Goal: Task Accomplishment & Management: Use online tool/utility

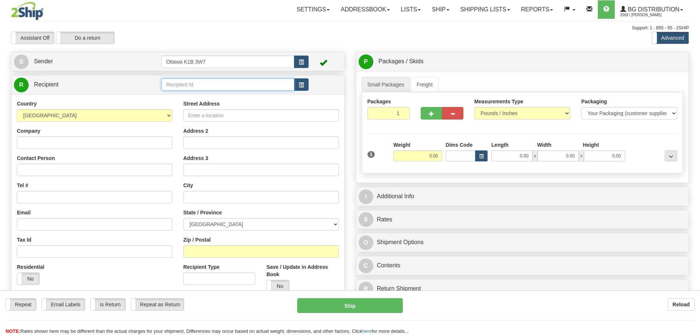
click at [248, 83] on input "text" at bounding box center [227, 84] width 133 height 12
type input "60087"
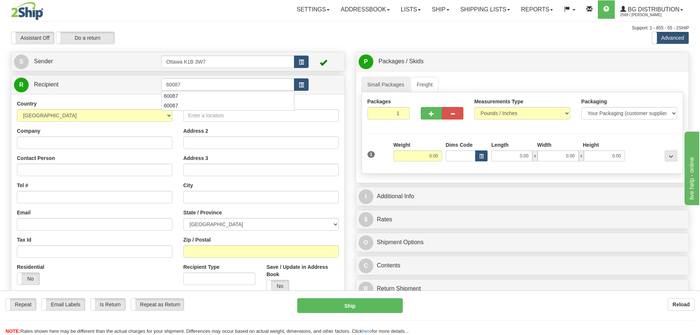
click at [256, 47] on div "Toggle navigation Settings Shipping Preferences Fields Preferences New" at bounding box center [350, 209] width 700 height 418
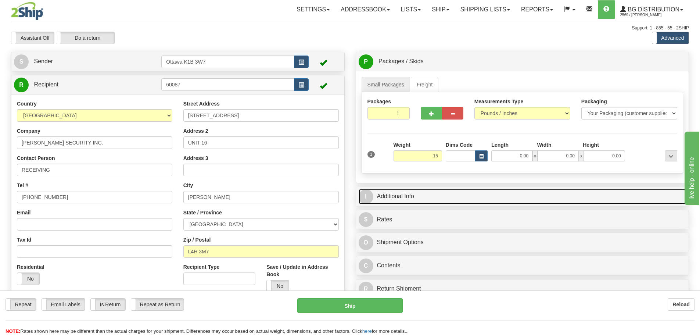
type input "15.00"
drag, startPoint x: 466, startPoint y: 192, endPoint x: 463, endPoint y: 195, distance: 4.4
click at [466, 192] on link "I Additional Info" at bounding box center [522, 196] width 328 height 15
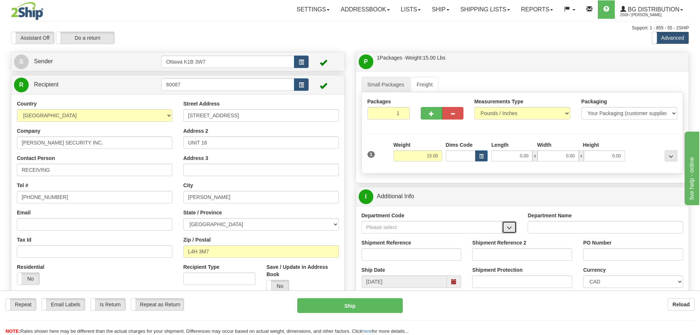
click at [513, 228] on button "button" at bounding box center [509, 227] width 15 height 12
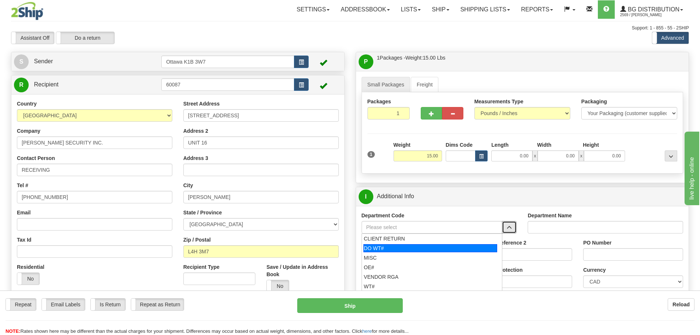
click at [430, 247] on div "DO WT#" at bounding box center [430, 248] width 134 height 8
type input "DO WT#"
type input "DIRECT ORDERS"
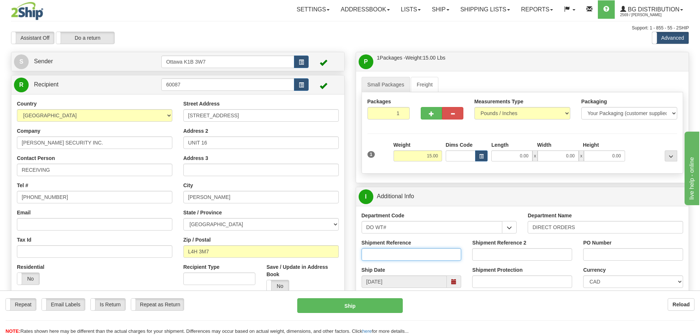
click at [416, 253] on input "Shipment Reference" at bounding box center [411, 254] width 100 height 12
type input "164698-00"
click at [620, 249] on input "PO Number" at bounding box center [633, 254] width 100 height 12
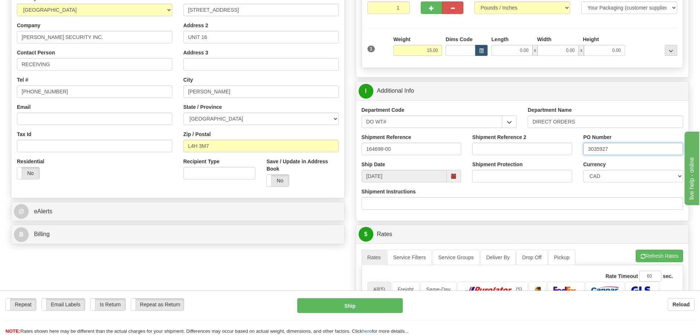
scroll to position [37, 0]
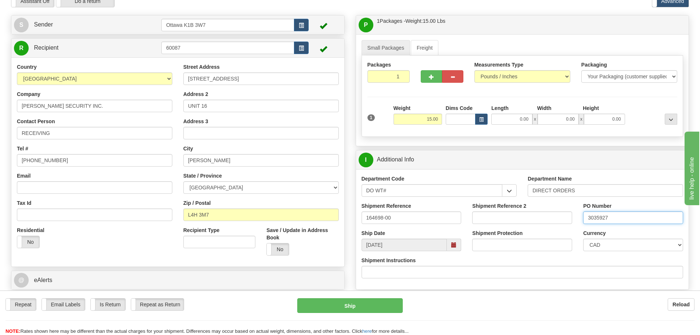
type input "3035927"
click at [497, 120] on input "0.00" at bounding box center [511, 118] width 41 height 11
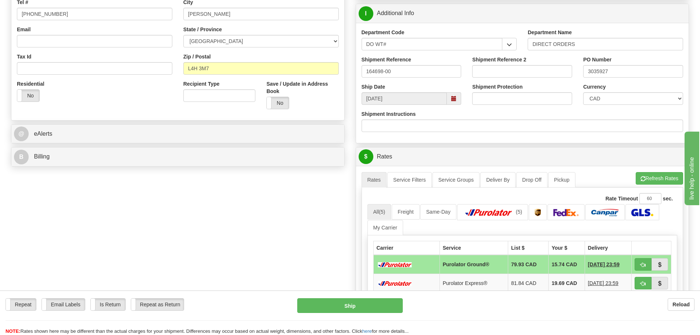
scroll to position [184, 0]
type input "96.00"
click at [638, 262] on td at bounding box center [651, 263] width 40 height 19
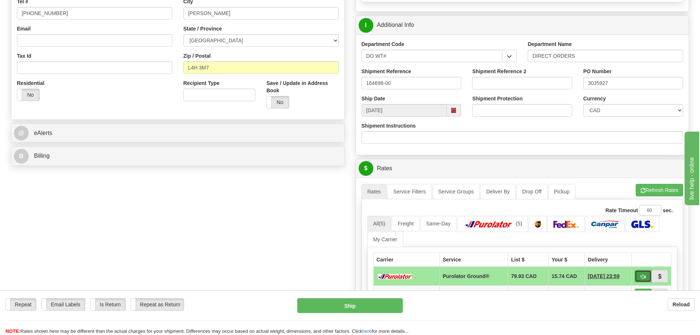
click at [640, 276] on span "button" at bounding box center [642, 276] width 5 height 5
type input "260"
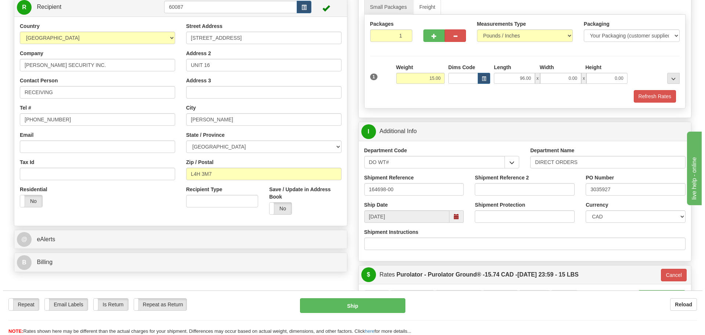
scroll to position [73, 0]
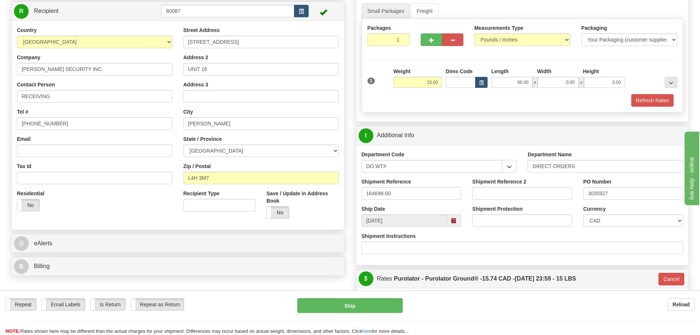
click at [364, 313] on div "Repeat Repeat Email Labels Email Labels Edit Is Return Is Return Repeat as Retu…" at bounding box center [350, 316] width 700 height 37
click at [364, 310] on button "Ship" at bounding box center [349, 305] width 105 height 15
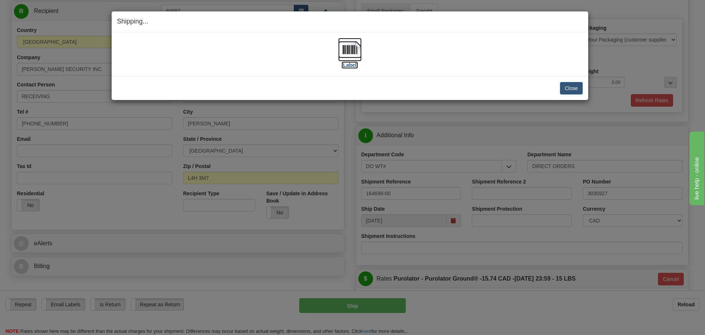
click at [343, 66] on label "[Label]" at bounding box center [350, 64] width 17 height 7
click at [577, 90] on button "Close" at bounding box center [571, 88] width 23 height 12
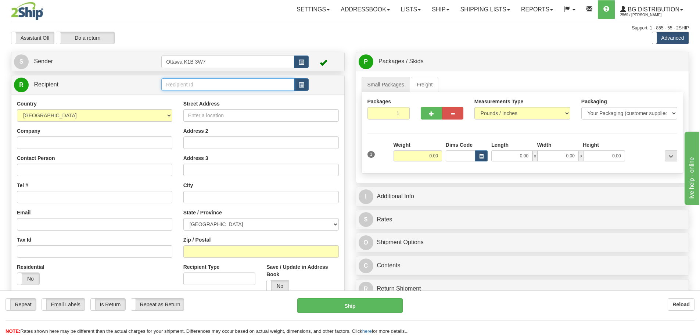
click at [220, 83] on input "text" at bounding box center [227, 84] width 133 height 12
type input "910598"
click at [256, 28] on div "Support: 1 - 855 - 55 - 2SHIP" at bounding box center [350, 28] width 678 height 6
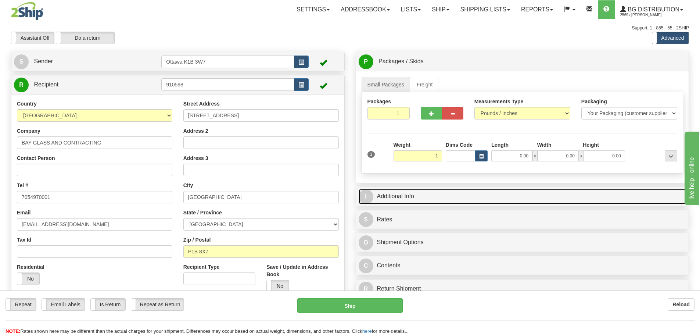
type input "1.00"
click at [492, 198] on link "I Additional Info" at bounding box center [522, 196] width 328 height 15
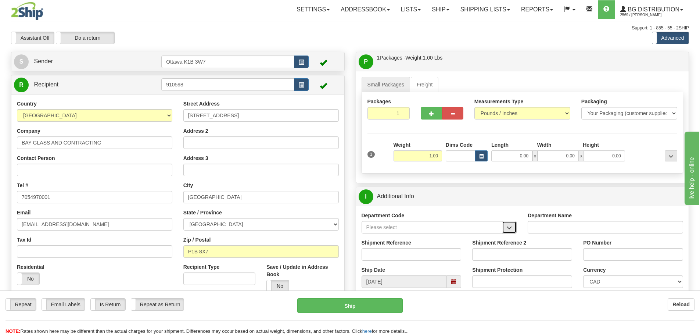
click at [513, 230] on button "button" at bounding box center [509, 227] width 15 height 12
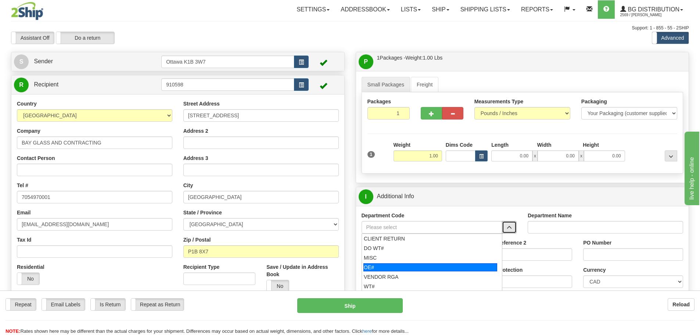
click at [428, 269] on div "OE#" at bounding box center [430, 267] width 134 height 8
type input "OE#"
type input "ORDERS"
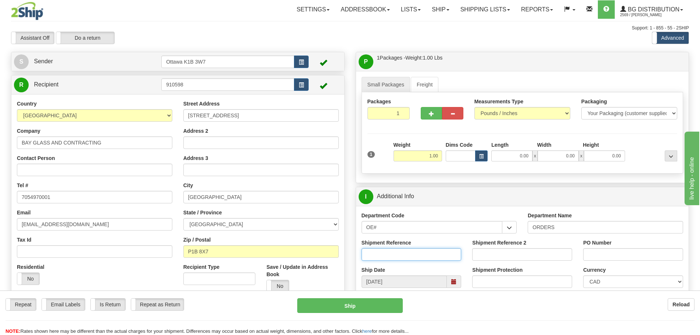
click at [411, 258] on input "Shipment Reference" at bounding box center [411, 254] width 100 height 12
type input "10202917-00"
click at [630, 251] on input "PO Number" at bounding box center [633, 254] width 100 height 12
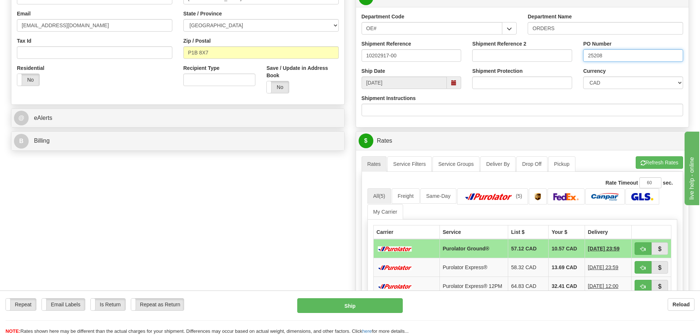
scroll to position [294, 0]
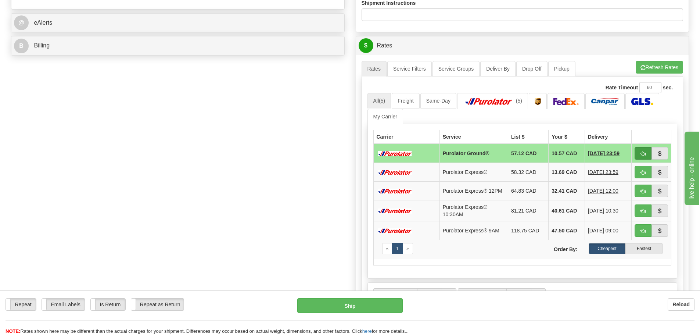
type input "25208"
click at [639, 155] on button "button" at bounding box center [642, 153] width 17 height 12
type input "260"
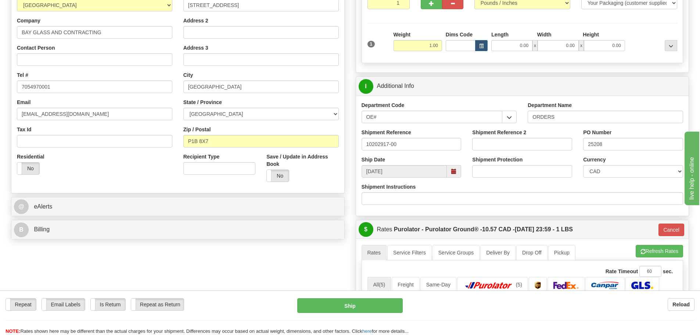
scroll to position [73, 0]
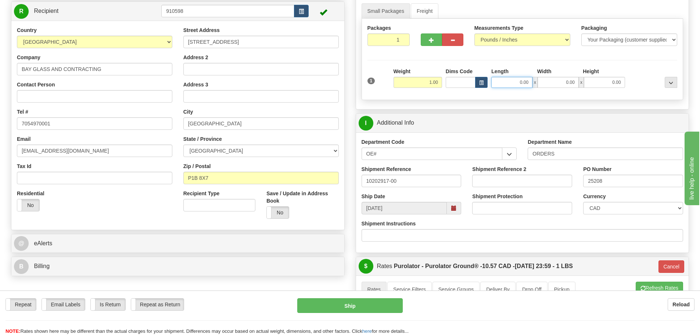
click at [497, 87] on input "0.00" at bounding box center [511, 82] width 41 height 11
type input "9.50"
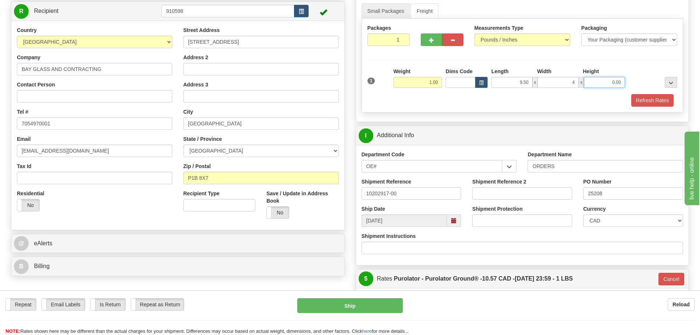
type input "4.00"
type input "5.00"
click at [657, 104] on button "Refresh Rates" at bounding box center [652, 100] width 42 height 12
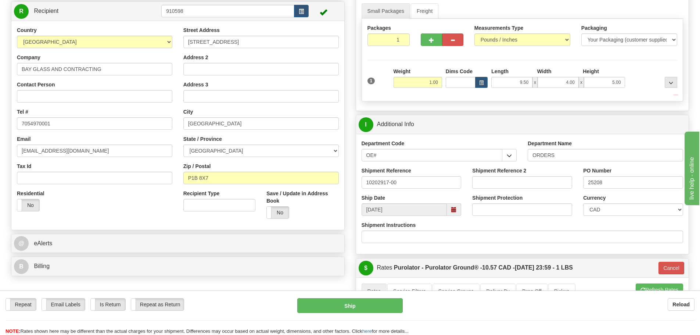
type input "260"
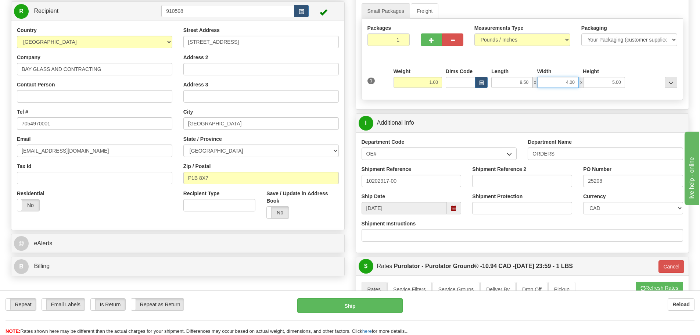
drag, startPoint x: 562, startPoint y: 83, endPoint x: 594, endPoint y: 108, distance: 40.6
click at [587, 89] on div "1 Weight 1.00 Dims Code 9.50" at bounding box center [522, 81] width 314 height 26
type input "5.00"
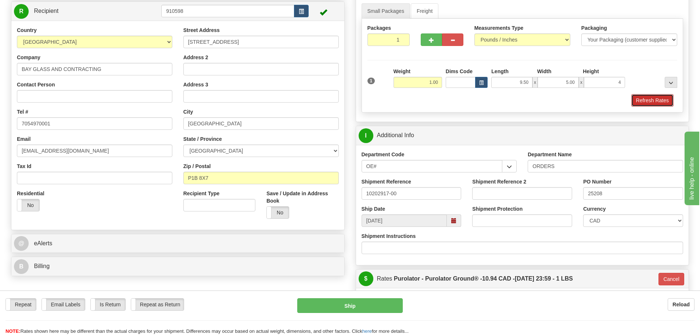
type input "4.00"
click at [657, 98] on button "Refresh Rates" at bounding box center [652, 100] width 42 height 12
type input "260"
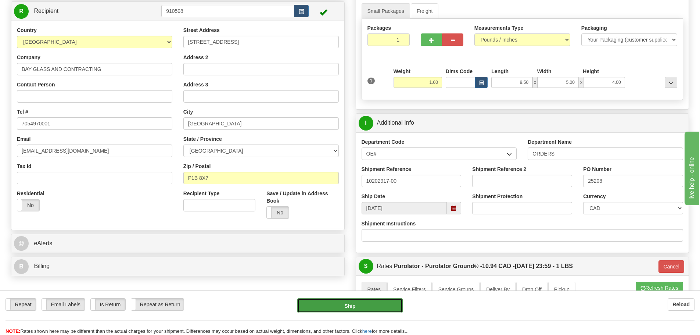
click at [366, 301] on button "Ship" at bounding box center [349, 305] width 105 height 15
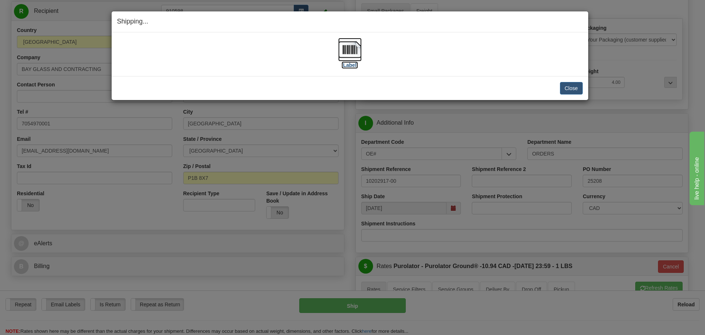
click at [352, 66] on label "[Label]" at bounding box center [350, 64] width 17 height 7
click at [573, 87] on button "Close" at bounding box center [571, 88] width 23 height 12
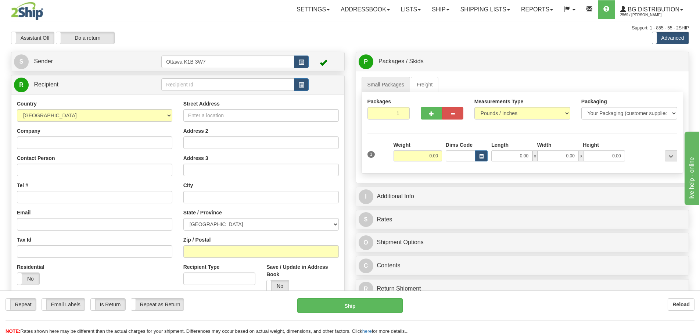
drag, startPoint x: 241, startPoint y: 77, endPoint x: 241, endPoint y: 82, distance: 4.8
click at [241, 77] on td at bounding box center [234, 84] width 147 height 15
click at [241, 82] on input "text" at bounding box center [227, 84] width 133 height 12
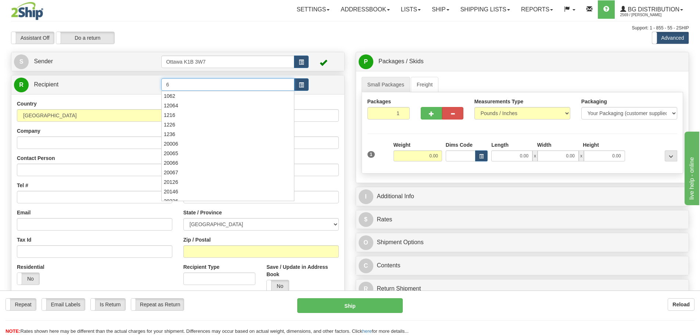
type input "6"
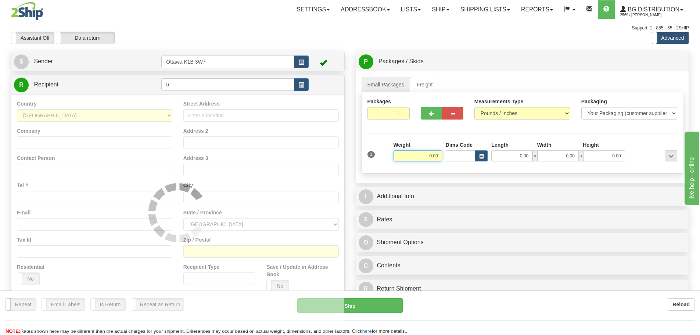
click at [263, 40] on div "Assistant On Assistant Off Do a return Do a return" at bounding box center [149, 38] width 287 height 12
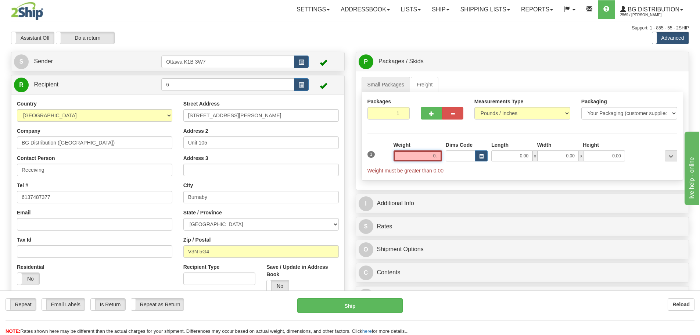
type input "0"
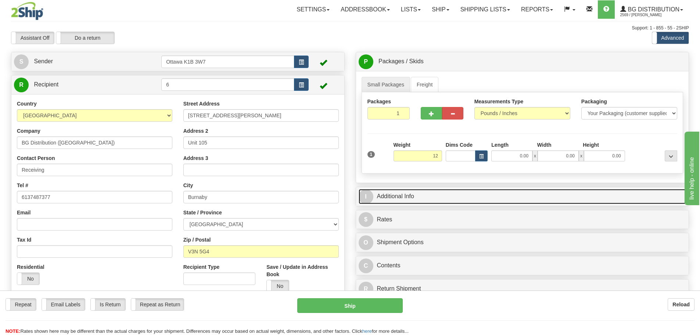
type input "12.00"
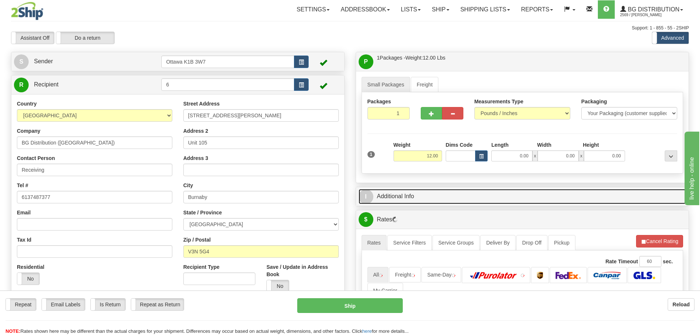
click at [548, 189] on link "I Additional Info" at bounding box center [522, 196] width 328 height 15
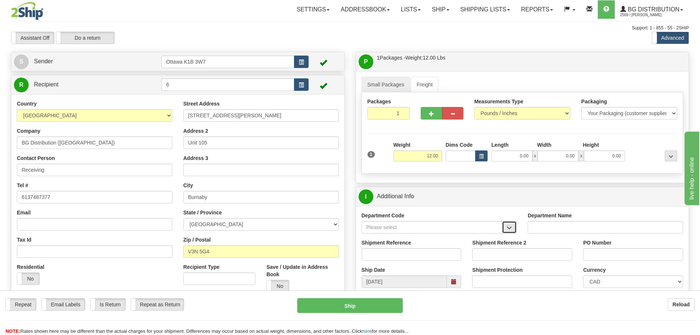
click at [507, 226] on span "button" at bounding box center [509, 227] width 5 height 5
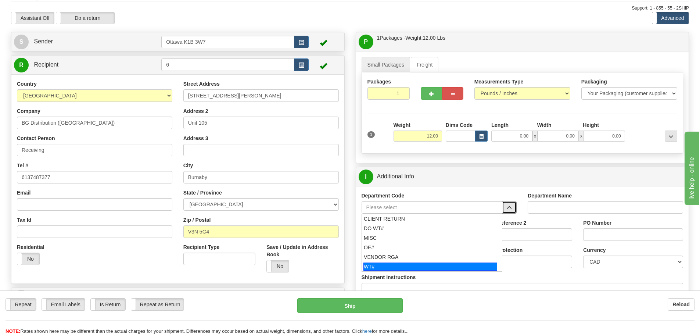
scroll to position [37, 0]
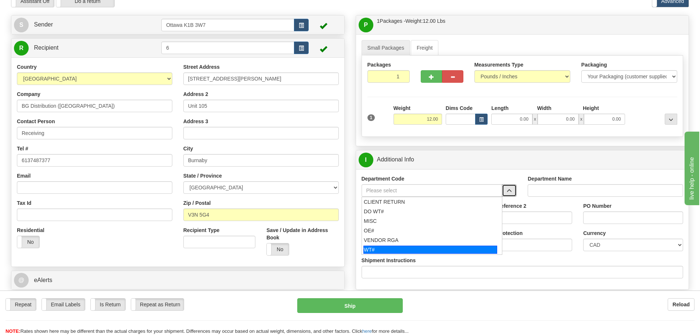
click at [413, 248] on div "WT#" at bounding box center [430, 249] width 134 height 8
type input "WT#"
type input "WAREHOUSE TRANSFERS"
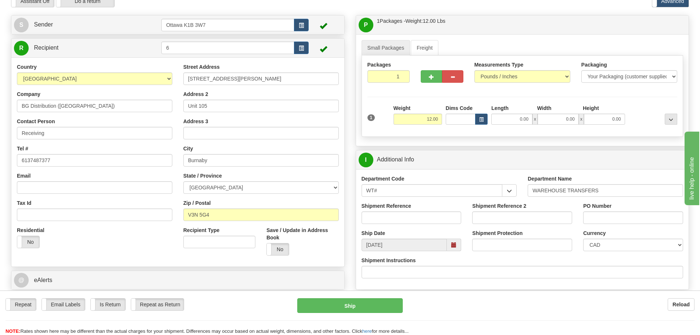
click at [406, 227] on div "Shipment Reference" at bounding box center [411, 215] width 111 height 27
click at [406, 224] on div "Shipment Reference" at bounding box center [411, 215] width 111 height 27
click at [406, 223] on input "Shipment Reference" at bounding box center [411, 217] width 100 height 12
type input "164658-00"
click at [509, 215] on input "Shipment Reference 2" at bounding box center [522, 217] width 100 height 12
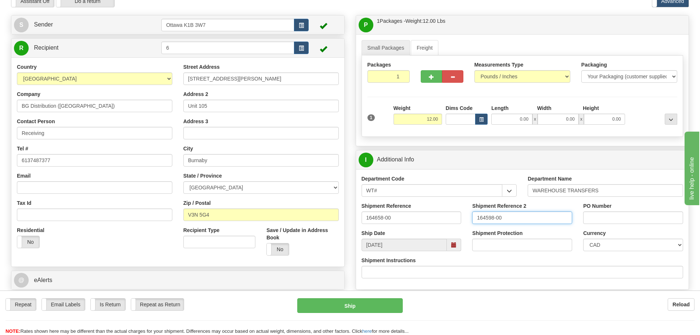
type input "164598-00"
click at [642, 217] on input "PO Number" at bounding box center [633, 217] width 100 height 12
type input "N/A"
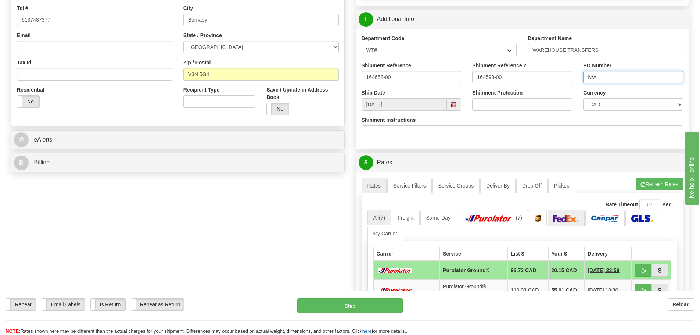
scroll to position [257, 0]
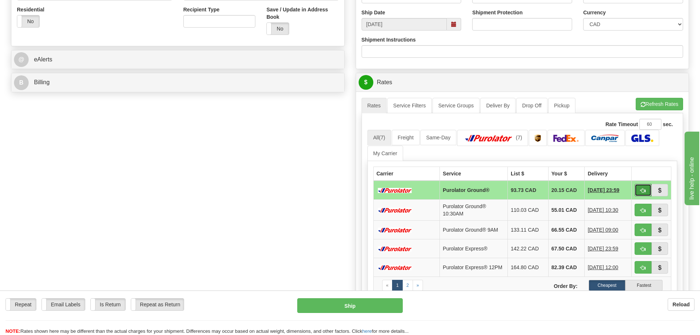
click at [639, 190] on button "button" at bounding box center [642, 190] width 17 height 12
type input "260"
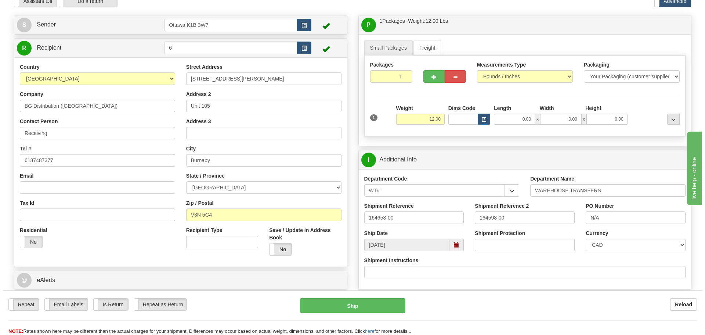
scroll to position [73, 0]
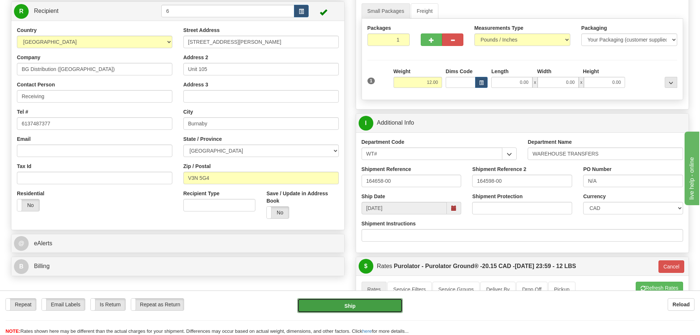
click at [370, 306] on button "Ship" at bounding box center [349, 305] width 105 height 15
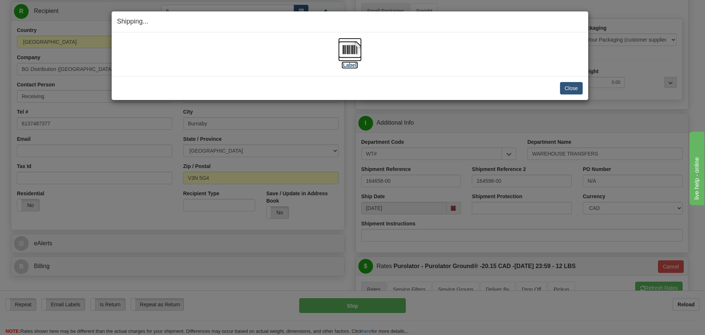
click at [354, 65] on label "[Label]" at bounding box center [350, 64] width 17 height 7
click at [573, 87] on button "Close" at bounding box center [571, 88] width 23 height 12
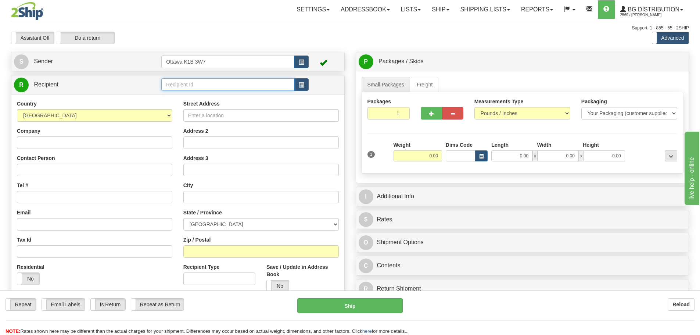
click at [263, 86] on input "text" at bounding box center [227, 84] width 133 height 12
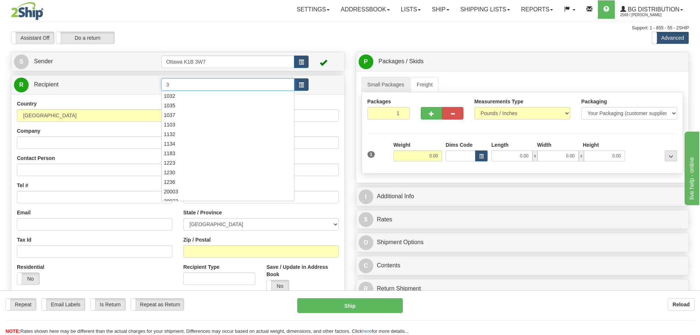
type input "3"
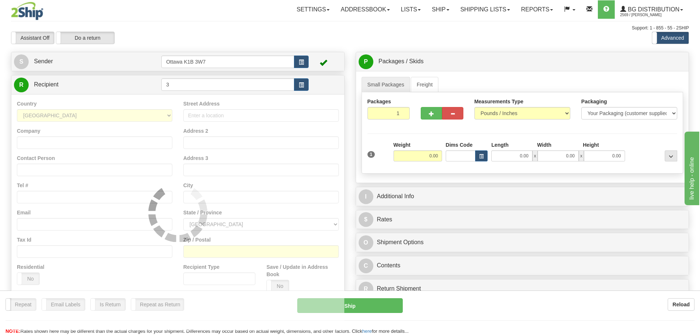
click at [243, 35] on div "Assistant On Assistant Off Do a return Do a return" at bounding box center [149, 38] width 287 height 12
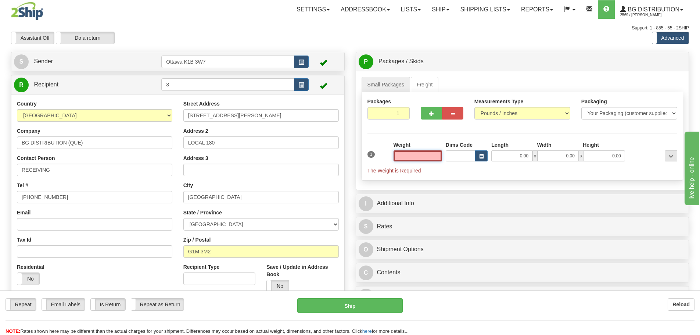
click at [408, 154] on input "text" at bounding box center [417, 155] width 48 height 11
type input "0.00"
drag, startPoint x: 393, startPoint y: 109, endPoint x: 411, endPoint y: 117, distance: 20.3
click at [410, 116] on div "Packages 1 1" at bounding box center [389, 111] width 54 height 27
type input "4"
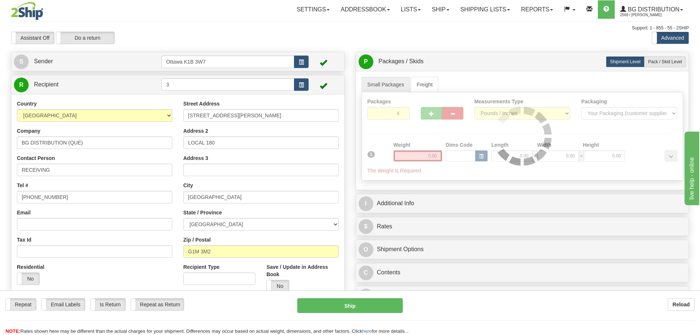
click at [402, 127] on div "Packages 4 1 Measurements Type" at bounding box center [522, 136] width 322 height 88
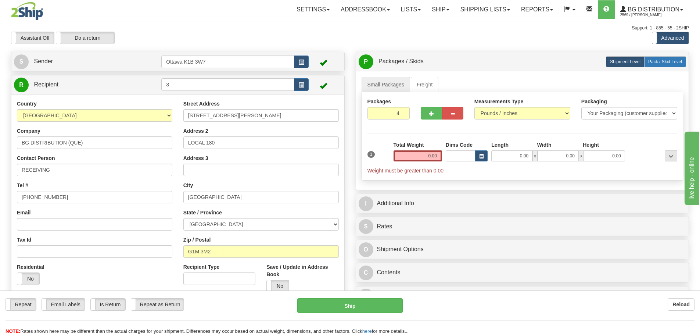
click at [658, 65] on label "Pack / Skid Level Pack.." at bounding box center [665, 61] width 42 height 11
radio input "true"
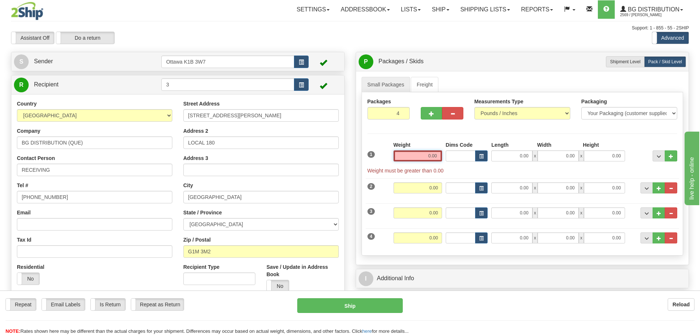
click at [425, 152] on input "0.00" at bounding box center [417, 155] width 48 height 11
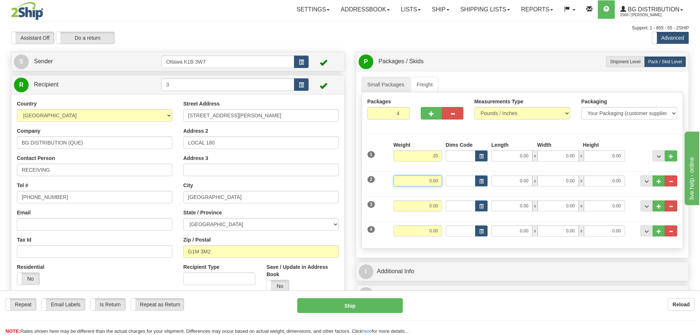
type input "20.00"
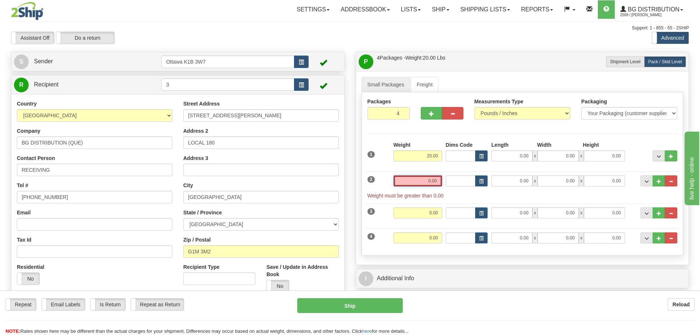
click at [430, 181] on input "0.00" at bounding box center [417, 180] width 48 height 11
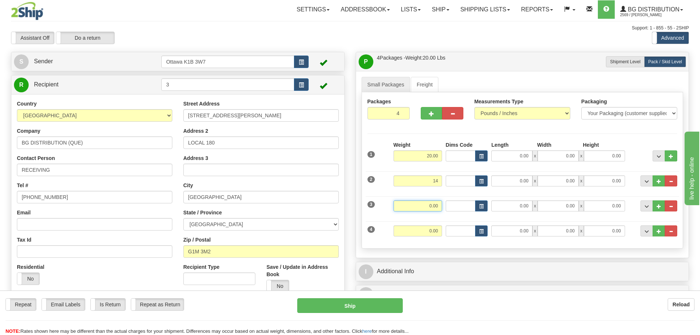
type input "14.00"
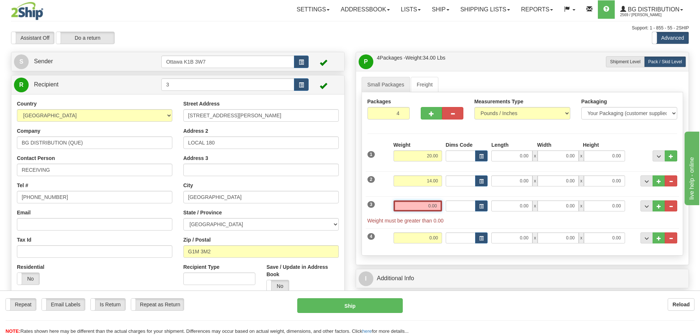
click at [430, 209] on input "0.00" at bounding box center [417, 205] width 48 height 11
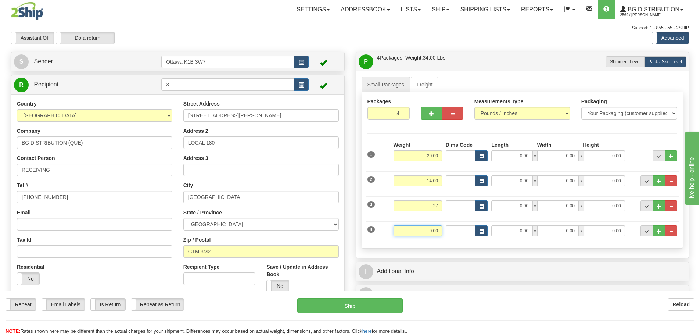
type input "27.00"
drag, startPoint x: 433, startPoint y: 233, endPoint x: 443, endPoint y: 238, distance: 10.7
click at [433, 233] on input "0.00" at bounding box center [417, 230] width 48 height 11
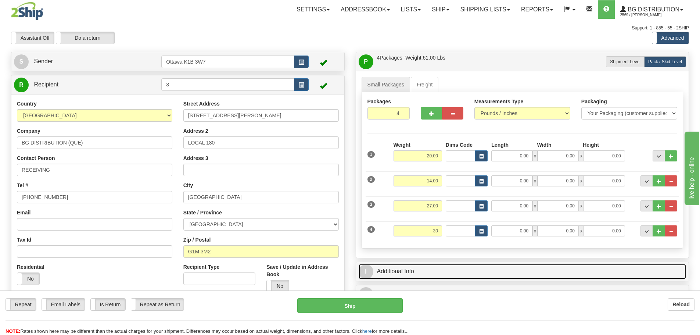
type input "30.00"
click at [467, 269] on link "I Additional Info" at bounding box center [522, 271] width 328 height 15
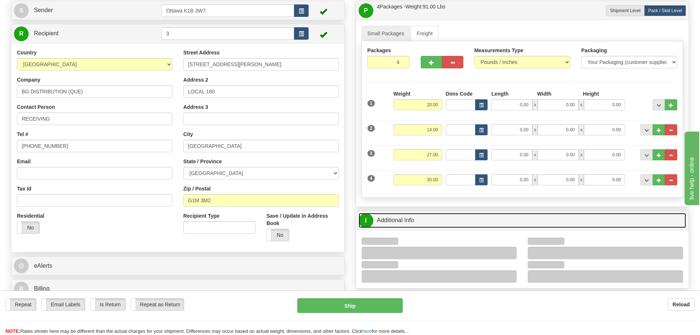
scroll to position [147, 0]
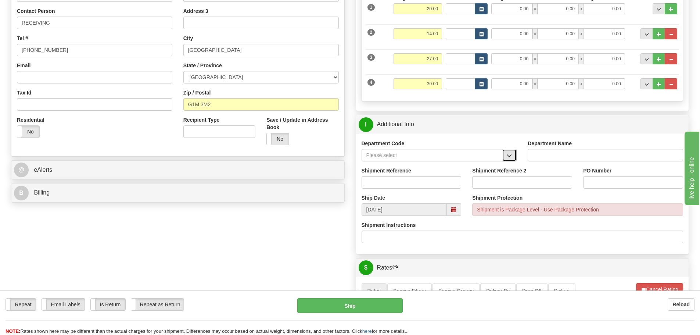
click at [508, 157] on span "button" at bounding box center [509, 155] width 5 height 5
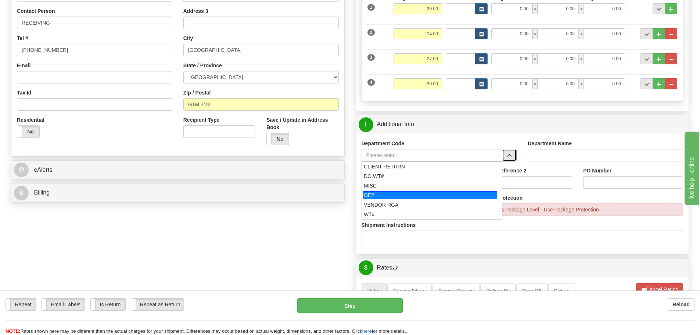
click at [457, 190] on li "OE#" at bounding box center [432, 195] width 140 height 10
type input "OE#"
type input "ORDERS"
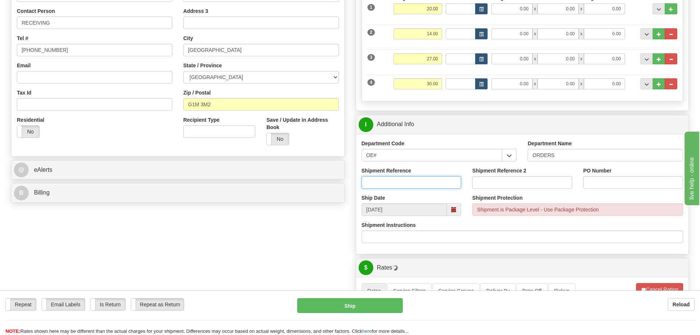
click at [423, 183] on input "Shipment Reference" at bounding box center [411, 182] width 100 height 12
drag, startPoint x: 397, startPoint y: 159, endPoint x: 207, endPoint y: 165, distance: 190.7
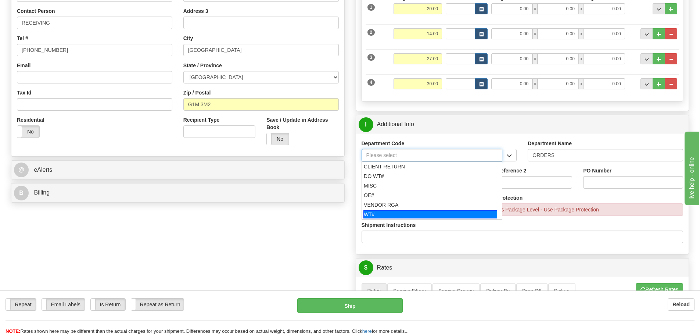
click at [392, 211] on div "WT#" at bounding box center [430, 214] width 134 height 8
type input "WT#"
type input "WAREHOUSE TRANSFERS"
type input "WT#"
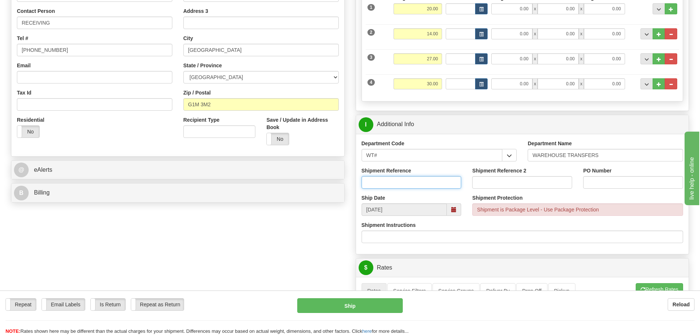
click at [391, 184] on input "Shipment Reference" at bounding box center [411, 182] width 100 height 12
type input "164660-00"
click at [501, 180] on input "Shipment Reference 2" at bounding box center [522, 182] width 100 height 12
type input "164666-00"
click at [621, 187] on input "PO Number" at bounding box center [633, 182] width 100 height 12
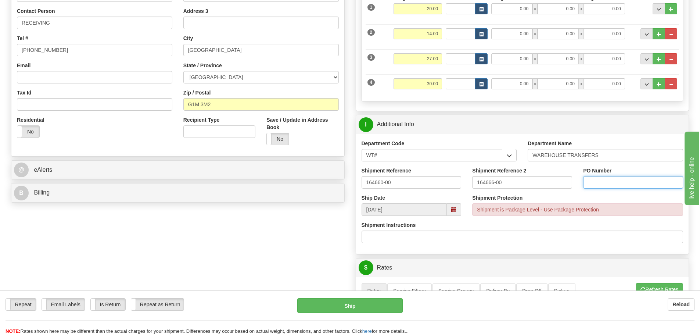
type input "N/A"
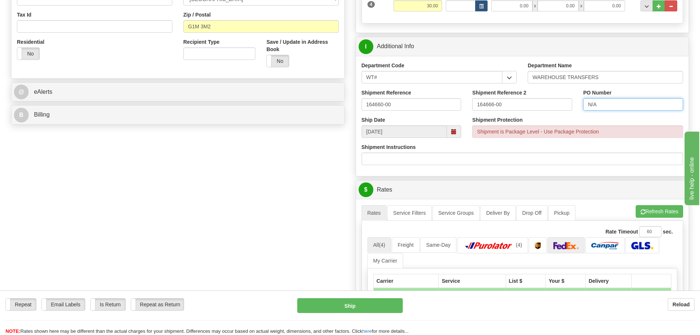
scroll to position [294, 0]
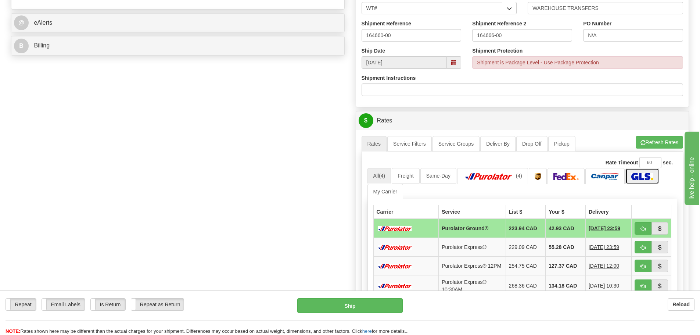
click at [638, 179] on img at bounding box center [642, 176] width 22 height 7
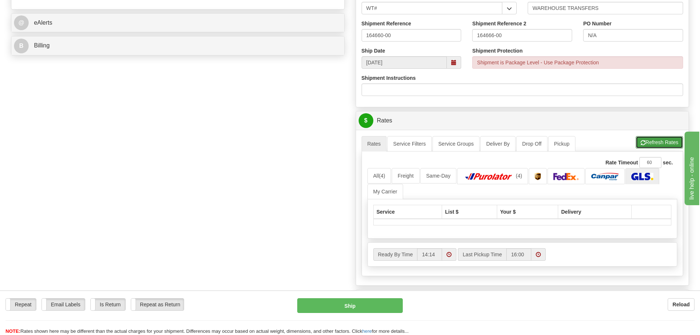
click at [656, 138] on button "Refresh Rates" at bounding box center [658, 142] width 47 height 12
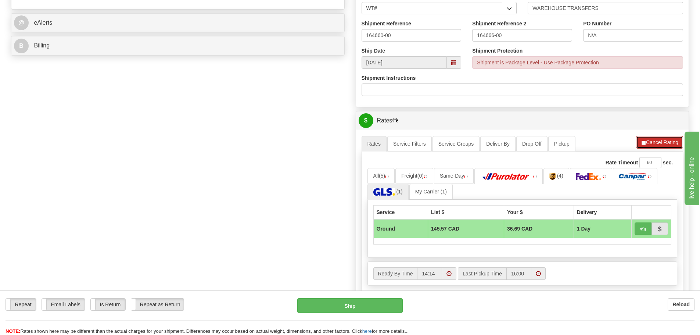
click at [649, 139] on button "Cancel Rating" at bounding box center [659, 142] width 47 height 12
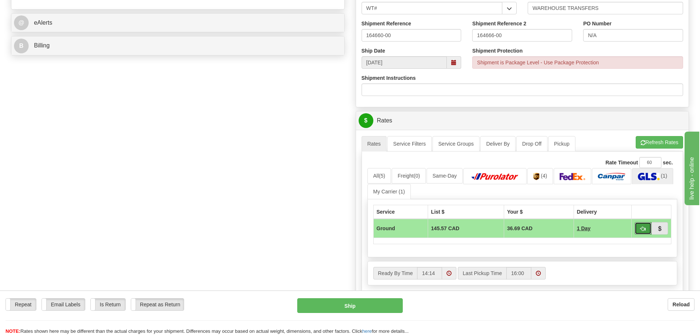
click at [638, 228] on button "button" at bounding box center [642, 228] width 17 height 12
type input "1"
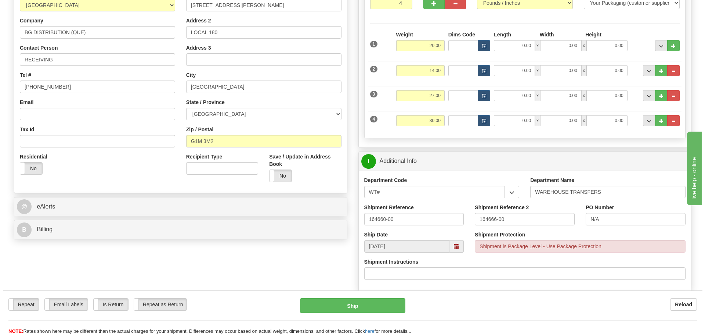
scroll to position [147, 0]
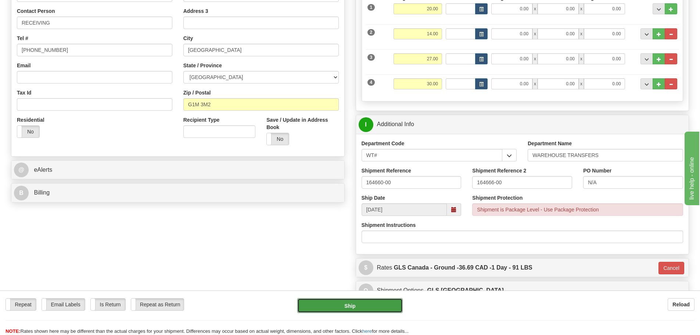
click at [360, 301] on button "Ship" at bounding box center [349, 305] width 105 height 15
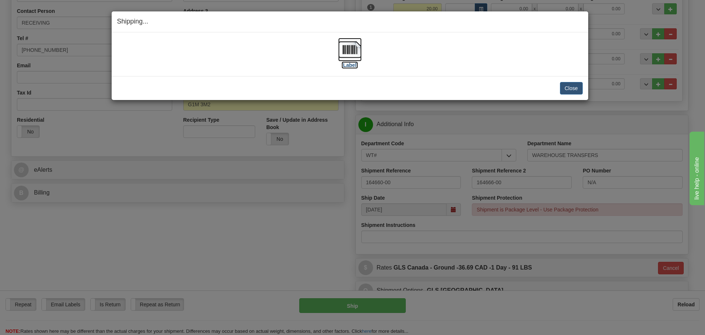
click at [349, 66] on label "[Label]" at bounding box center [350, 64] width 17 height 7
click at [581, 91] on button "Close" at bounding box center [571, 88] width 23 height 12
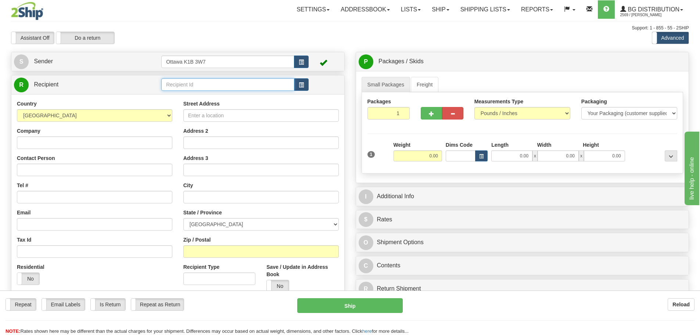
click at [233, 90] on input "text" at bounding box center [227, 84] width 133 height 12
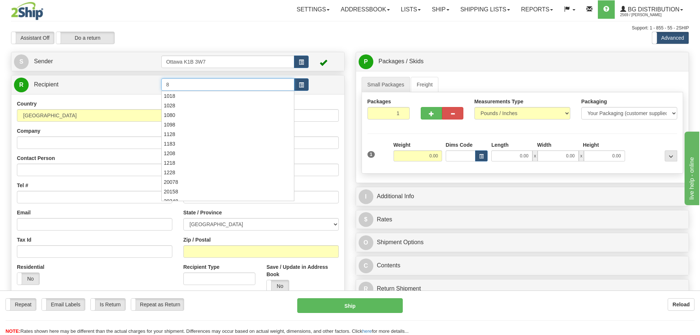
type input "8"
drag, startPoint x: 268, startPoint y: 36, endPoint x: 357, endPoint y: 118, distance: 120.6
click at [268, 36] on div "Assistant On Assistant Off Do a return Do a return" at bounding box center [149, 38] width 287 height 12
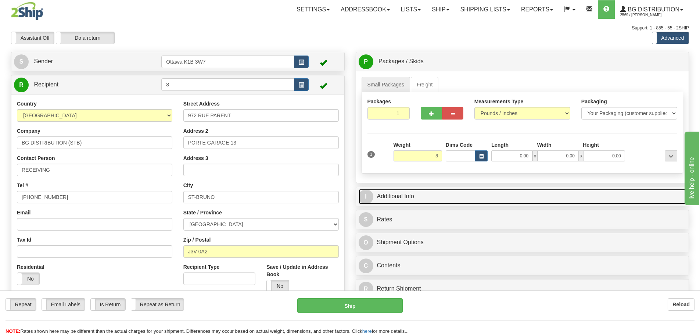
type input "8.00"
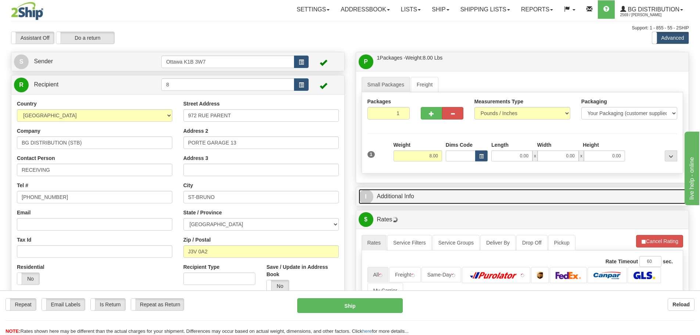
click at [465, 199] on link "I Additional Info" at bounding box center [522, 196] width 328 height 15
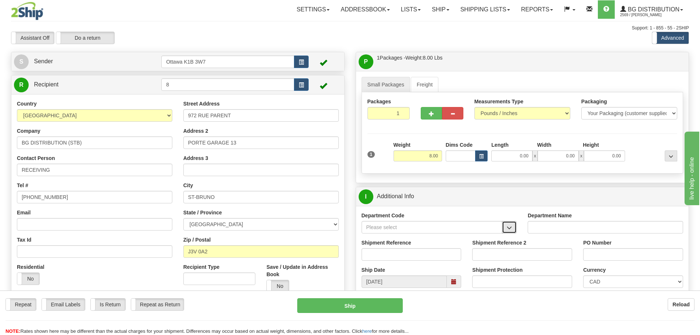
click at [510, 225] on span "button" at bounding box center [509, 227] width 5 height 5
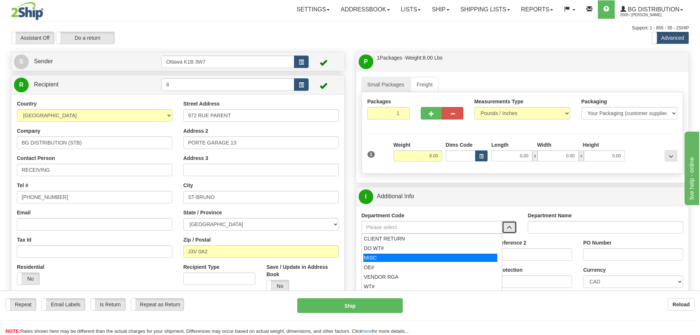
scroll to position [37, 0]
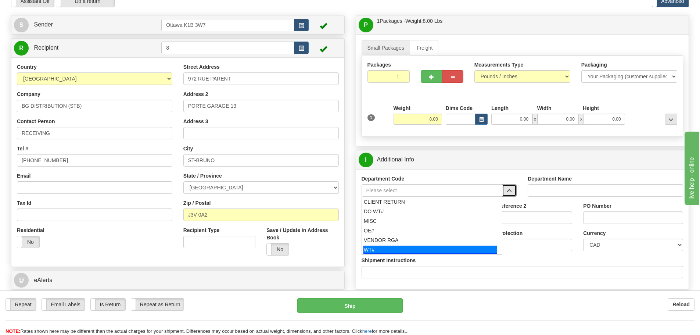
click at [415, 252] on div "WT#" at bounding box center [430, 249] width 134 height 8
type input "WT#"
type input "WAREHOUSE TRANSFERS"
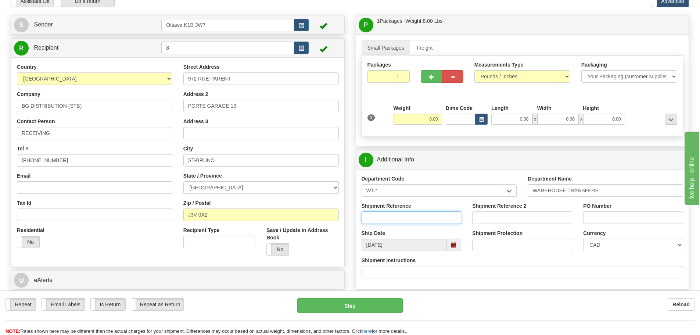
click at [409, 217] on input "Shipment Reference" at bounding box center [411, 217] width 100 height 12
type input "164612-00"
click at [515, 219] on input "Shipment Reference 2" at bounding box center [522, 217] width 100 height 12
type input "164638-00"
click at [637, 217] on input "PO Number" at bounding box center [633, 217] width 100 height 12
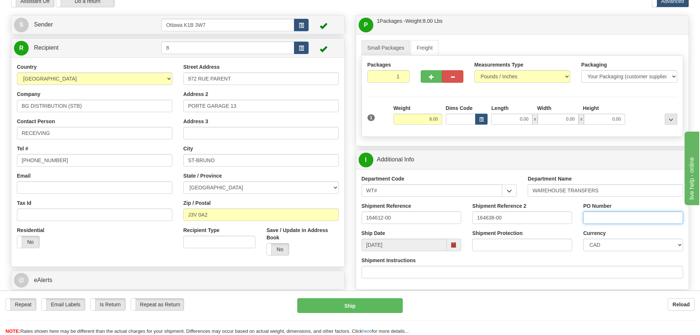
type input "N/A"
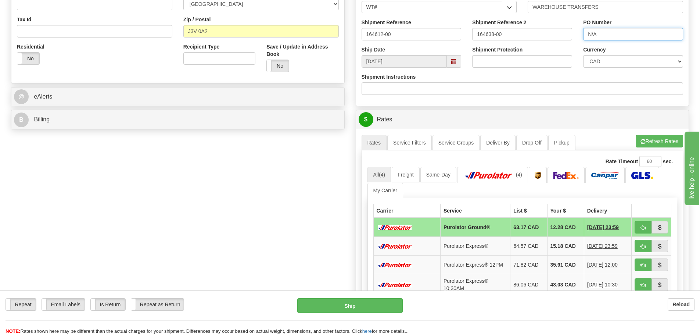
scroll to position [220, 0]
click at [641, 227] on span "button" at bounding box center [642, 227] width 5 height 5
type input "260"
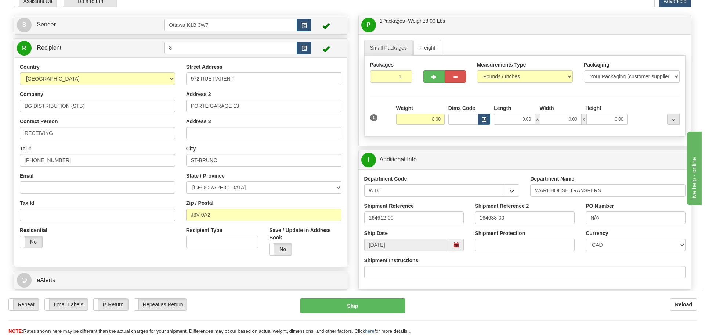
scroll to position [73, 0]
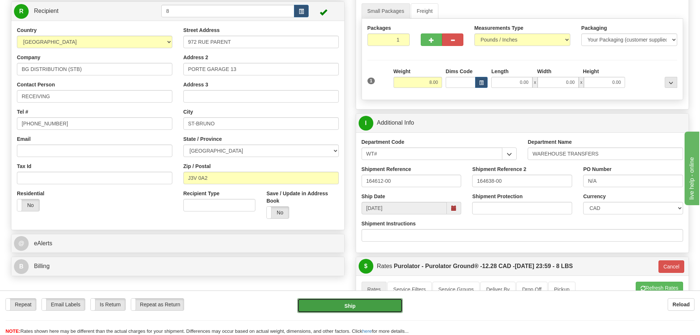
click at [333, 305] on button "Ship" at bounding box center [349, 305] width 105 height 15
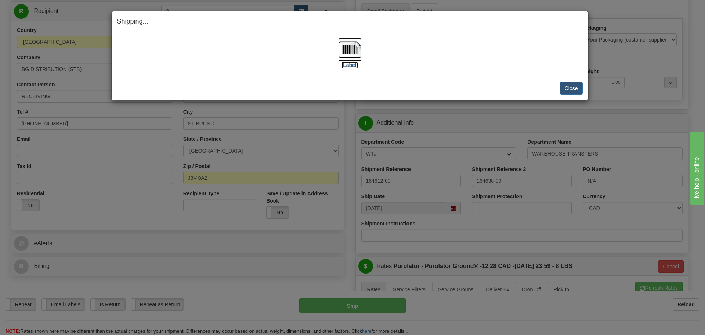
click at [349, 66] on label "[Label]" at bounding box center [350, 64] width 17 height 7
click at [584, 86] on div "Close Cancel Cancel Shipment and Quit Pickup Quit Pickup ONLY" at bounding box center [350, 88] width 477 height 24
click at [577, 87] on button "Close" at bounding box center [571, 88] width 23 height 12
